Goal: Task Accomplishment & Management: Use online tool/utility

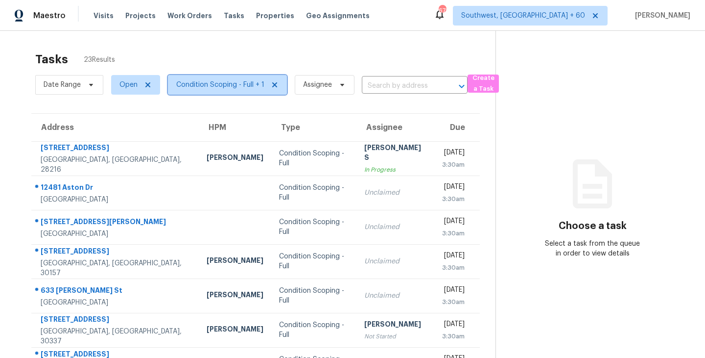
click at [248, 84] on span "Condition Scoping - Full + 1" at bounding box center [220, 85] width 88 height 10
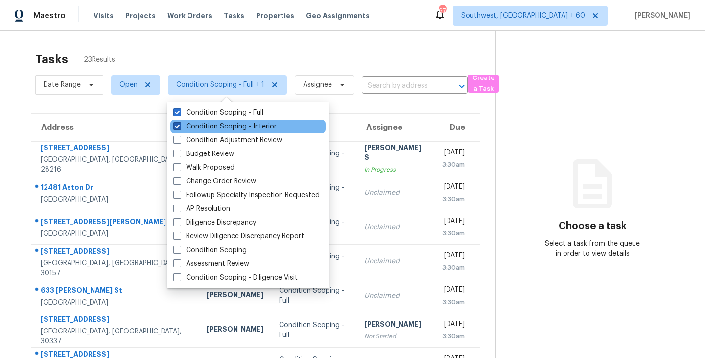
click at [241, 124] on label "Condition Scoping - Interior" at bounding box center [224, 126] width 103 height 10
click at [180, 124] on input "Condition Scoping - Interior" at bounding box center [176, 124] width 6 height 6
checkbox input "false"
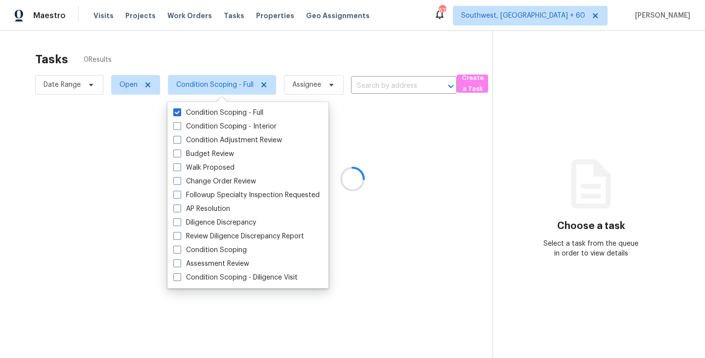
click at [338, 52] on div at bounding box center [352, 179] width 705 height 358
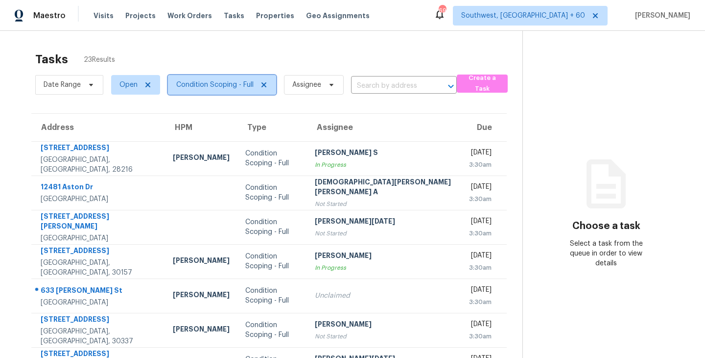
click at [223, 78] on span "Condition Scoping - Full" at bounding box center [222, 85] width 108 height 20
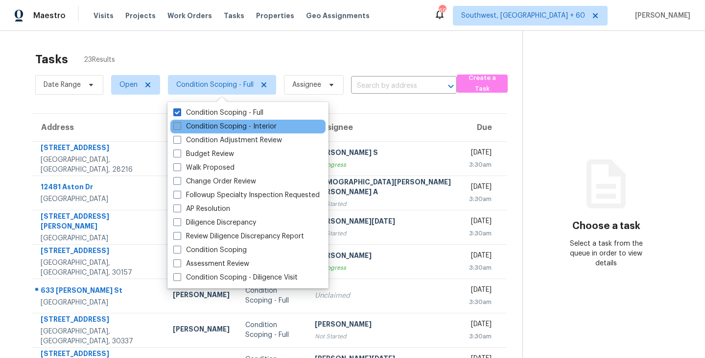
click at [229, 126] on label "Condition Scoping - Interior" at bounding box center [224, 126] width 103 height 10
click at [180, 126] on input "Condition Scoping - Interior" at bounding box center [176, 124] width 6 height 6
checkbox input "true"
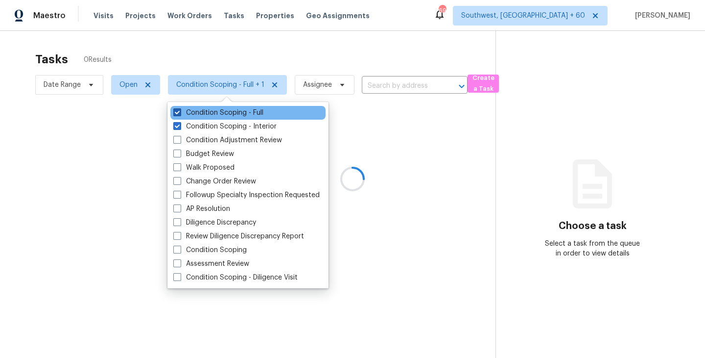
click at [244, 111] on label "Condition Scoping - Full" at bounding box center [218, 113] width 90 height 10
click at [180, 111] on input "Condition Scoping - Full" at bounding box center [176, 111] width 6 height 6
checkbox input "false"
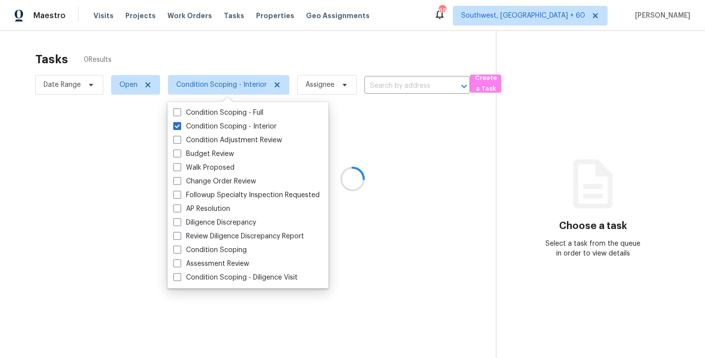
click at [466, 131] on div at bounding box center [352, 179] width 705 height 358
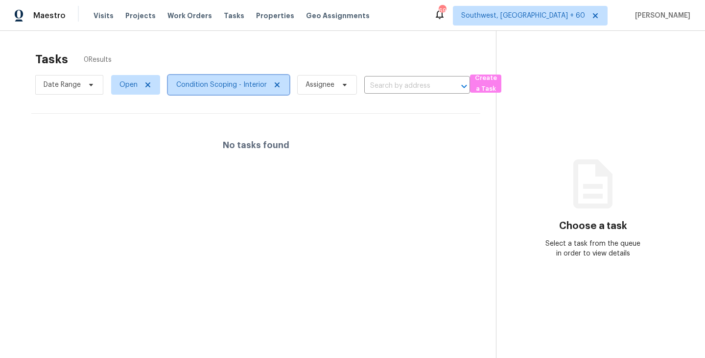
click at [209, 81] on span "Condition Scoping - Interior" at bounding box center [221, 85] width 91 height 10
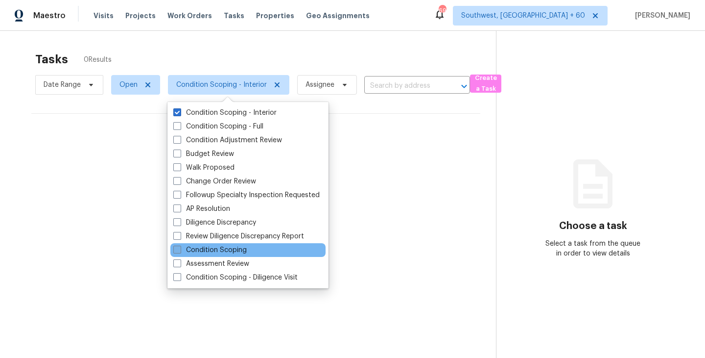
click at [239, 251] on label "Condition Scoping" at bounding box center [209, 250] width 73 height 10
click at [180, 251] on input "Condition Scoping" at bounding box center [176, 248] width 6 height 6
checkbox input "true"
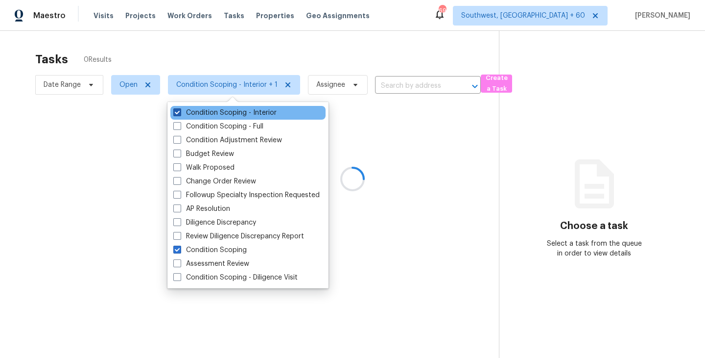
click at [242, 110] on label "Condition Scoping - Interior" at bounding box center [224, 113] width 103 height 10
click at [180, 110] on input "Condition Scoping - Interior" at bounding box center [176, 111] width 6 height 6
checkbox input "false"
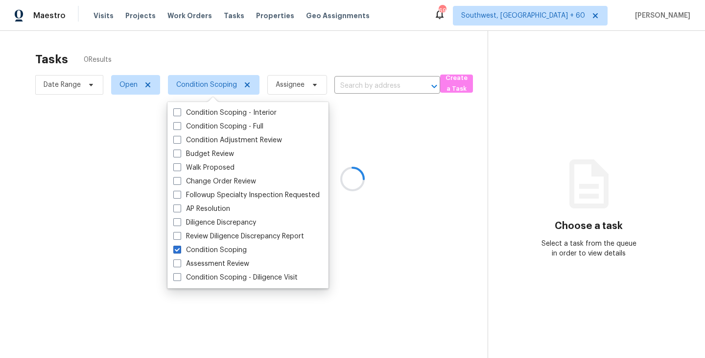
click at [481, 178] on div at bounding box center [352, 179] width 705 height 358
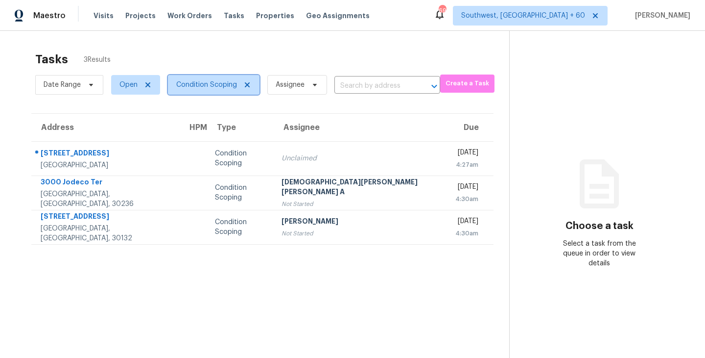
click at [199, 86] on span "Condition Scoping" at bounding box center [206, 85] width 61 height 10
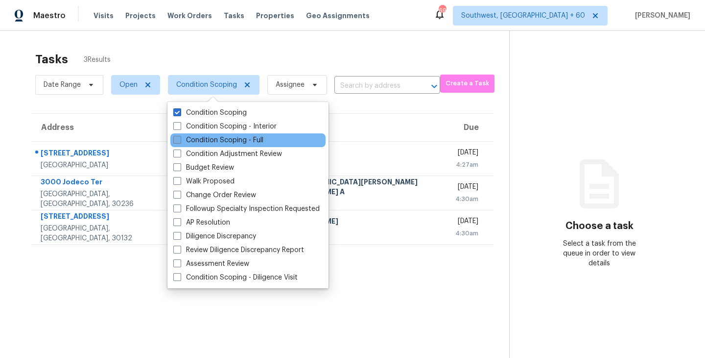
click at [229, 138] on label "Condition Scoping - Full" at bounding box center [218, 140] width 90 height 10
click at [180, 138] on input "Condition Scoping - Full" at bounding box center [176, 138] width 6 height 6
checkbox input "true"
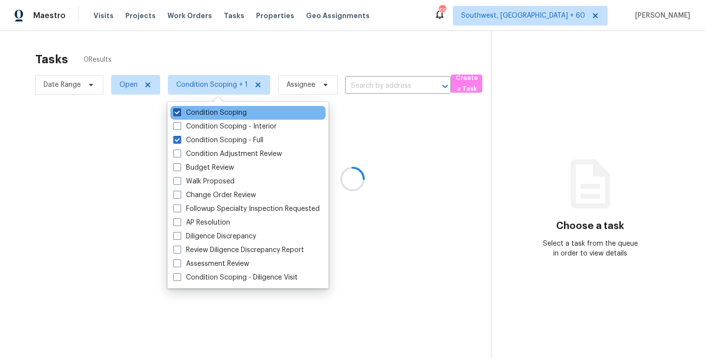
click at [230, 112] on label "Condition Scoping" at bounding box center [209, 113] width 73 height 10
click at [180, 112] on input "Condition Scoping" at bounding box center [176, 111] width 6 height 6
checkbox input "false"
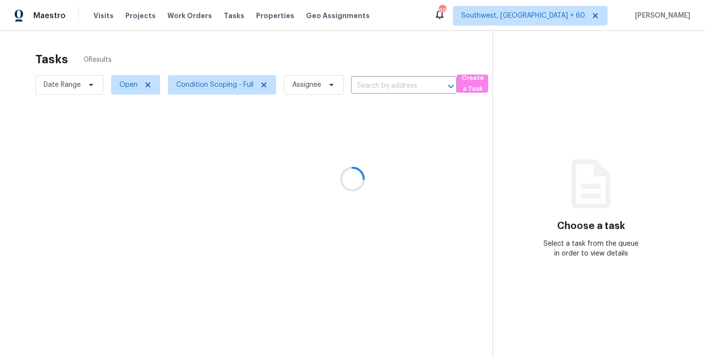
click at [396, 125] on div at bounding box center [352, 179] width 705 height 358
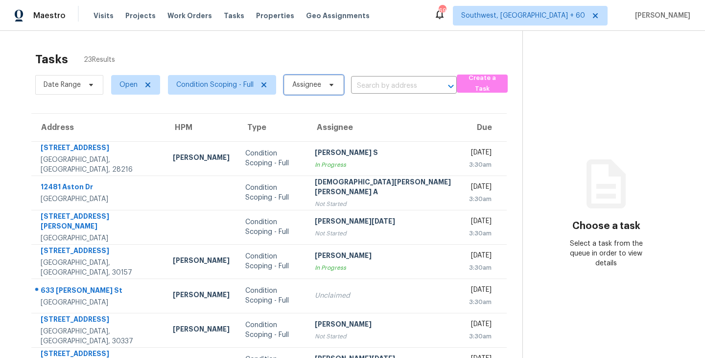
click at [323, 90] on span "Assignee" at bounding box center [314, 85] width 60 height 20
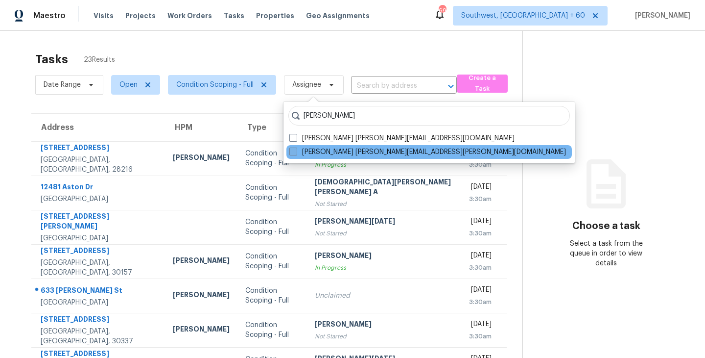
type input "sakthivel"
click at [313, 152] on label "Sakthivel Chandran sakthivel.chandran@opendoor.com" at bounding box center [427, 152] width 277 height 10
click at [296, 152] on input "Sakthivel Chandran sakthivel.chandran@opendoor.com" at bounding box center [292, 150] width 6 height 6
checkbox input "true"
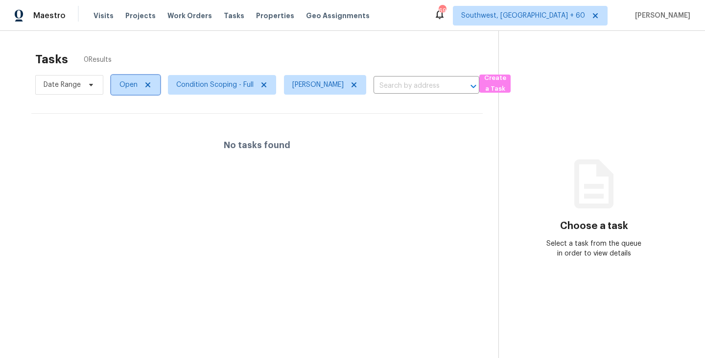
click at [132, 81] on span "Open" at bounding box center [129, 85] width 18 height 10
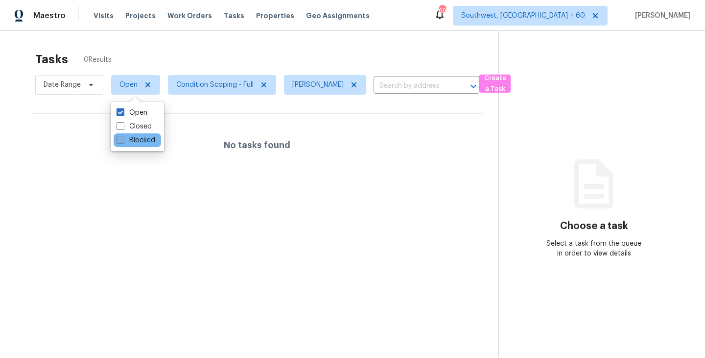
click at [144, 142] on label "Blocked" at bounding box center [136, 140] width 39 height 10
click at [123, 142] on input "Blocked" at bounding box center [120, 138] width 6 height 6
checkbox input "true"
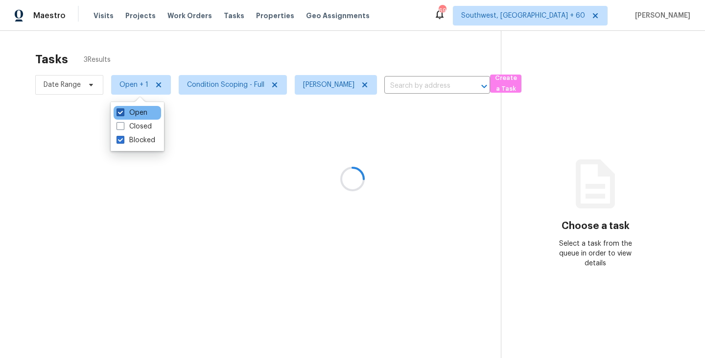
click at [143, 115] on label "Open" at bounding box center [132, 113] width 31 height 10
click at [123, 114] on input "Open" at bounding box center [120, 111] width 6 height 6
checkbox input "false"
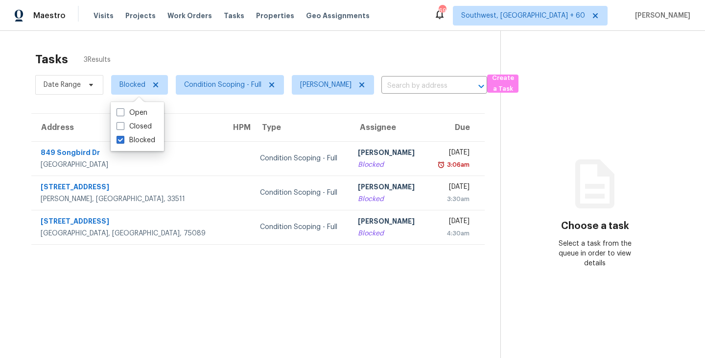
click at [529, 138] on section "Choose a task Select a task from the queue in order to view details" at bounding box center [595, 210] width 189 height 358
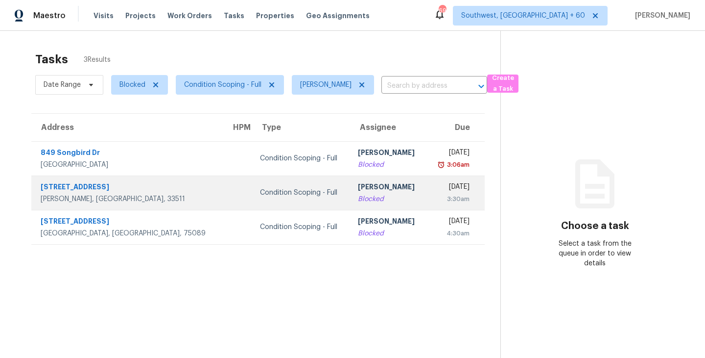
click at [358, 191] on div "[PERSON_NAME]" at bounding box center [388, 188] width 61 height 12
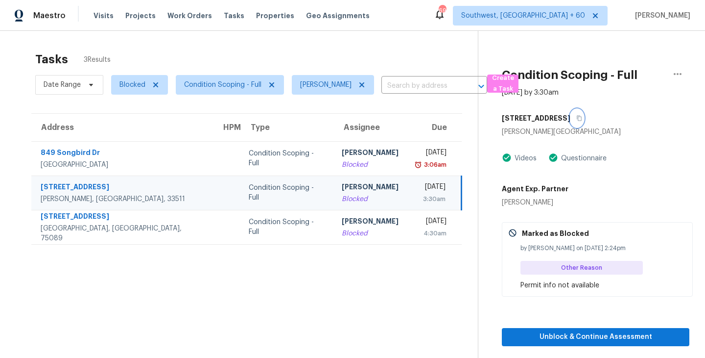
click at [577, 116] on icon "button" at bounding box center [579, 118] width 5 height 5
click at [342, 192] on div "[PERSON_NAME]" at bounding box center [370, 188] width 57 height 12
click at [611, 337] on span "Unblock & Continue Assessment" at bounding box center [596, 337] width 172 height 12
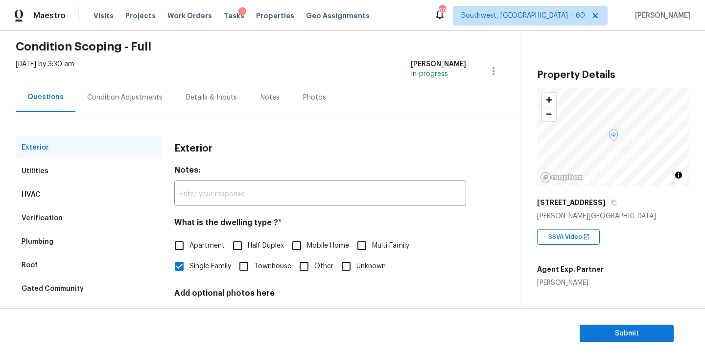
scroll to position [28, 0]
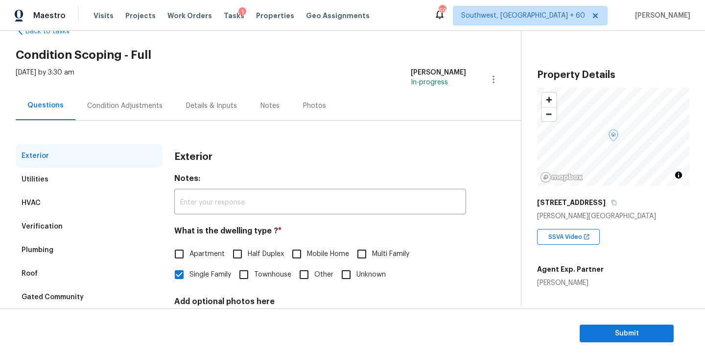
click at [142, 98] on div "Condition Adjustments" at bounding box center [124, 105] width 99 height 29
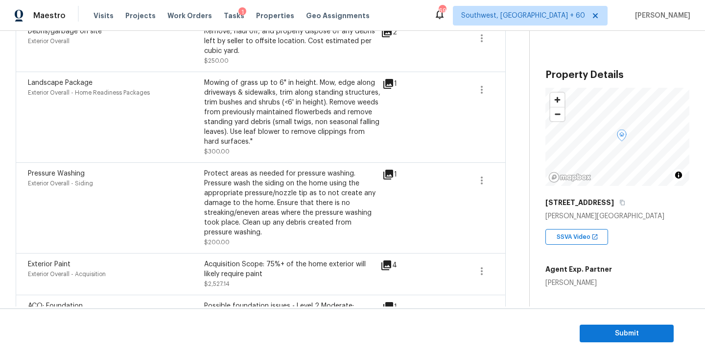
scroll to position [451, 0]
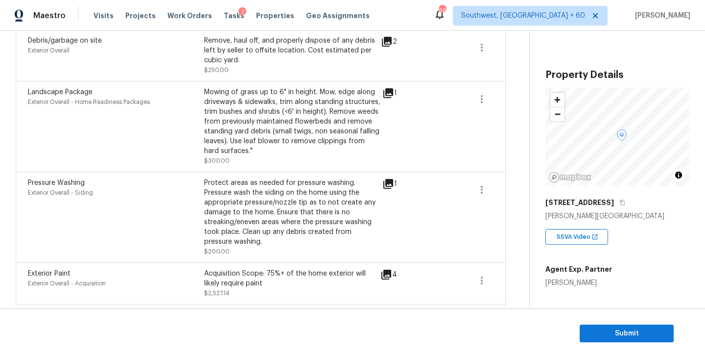
click at [302, 178] on div "Pressure Washing Exterior Overall - Siding Protect areas as needed for pressure…" at bounding box center [261, 216] width 490 height 91
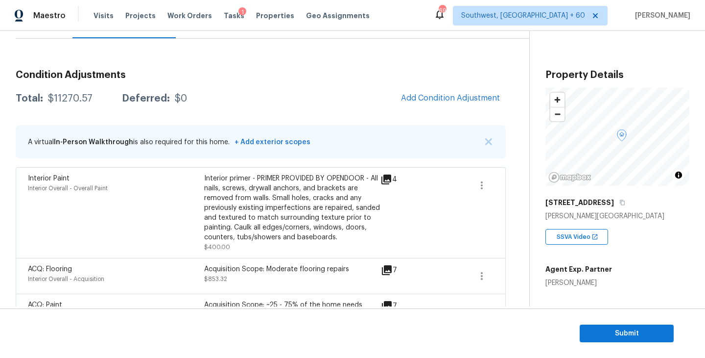
scroll to position [98, 0]
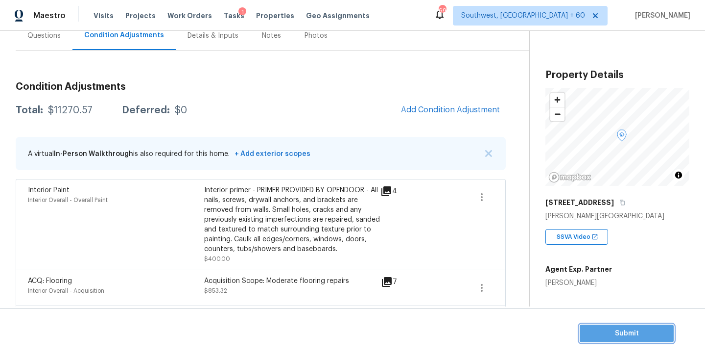
click at [625, 327] on span "Submit" at bounding box center [627, 333] width 78 height 12
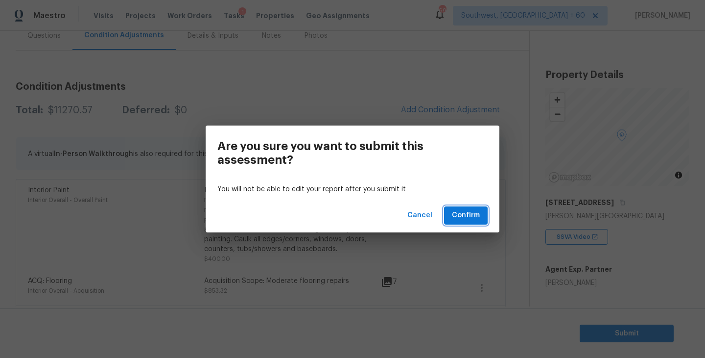
click at [464, 210] on span "Confirm" at bounding box center [466, 215] width 28 height 12
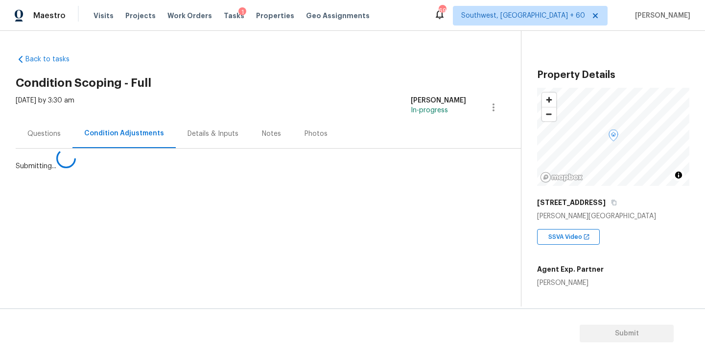
scroll to position [0, 0]
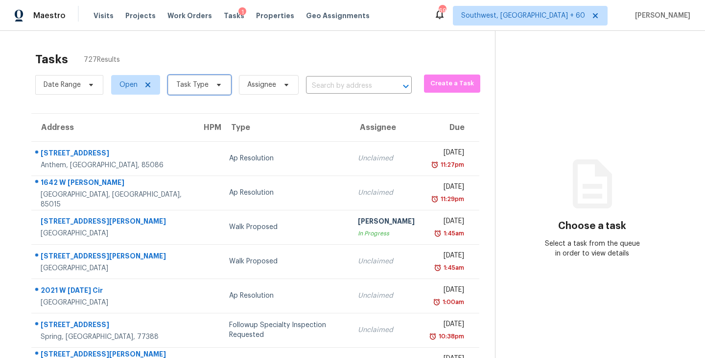
click at [208, 94] on span "Task Type" at bounding box center [199, 85] width 63 height 20
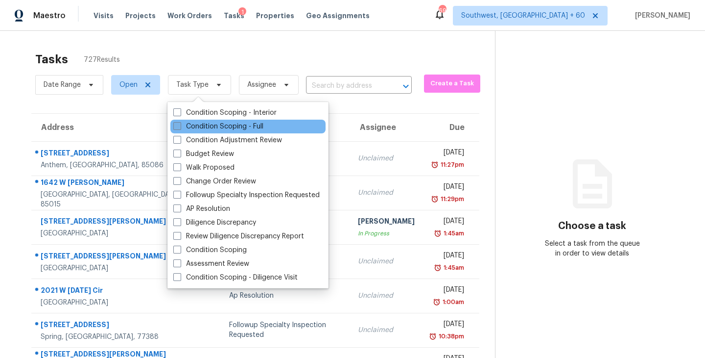
click at [227, 125] on label "Condition Scoping - Full" at bounding box center [218, 126] width 90 height 10
click at [180, 125] on input "Condition Scoping - Full" at bounding box center [176, 124] width 6 height 6
checkbox input "true"
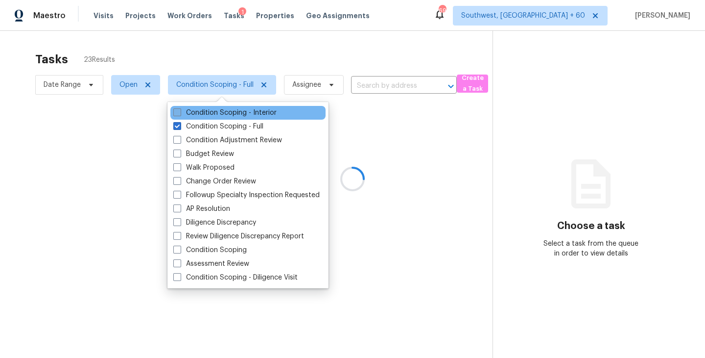
click at [239, 110] on label "Condition Scoping - Interior" at bounding box center [224, 113] width 103 height 10
click at [180, 110] on input "Condition Scoping - Interior" at bounding box center [176, 111] width 6 height 6
checkbox input "true"
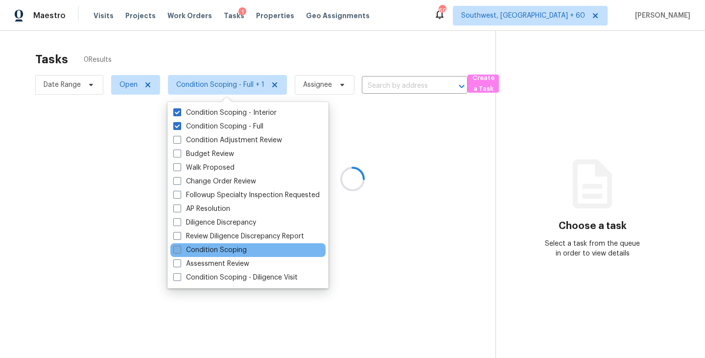
click at [225, 248] on label "Condition Scoping" at bounding box center [209, 250] width 73 height 10
click at [180, 248] on input "Condition Scoping" at bounding box center [176, 248] width 6 height 6
checkbox input "true"
click at [398, 114] on div at bounding box center [352, 179] width 705 height 358
